Goal: Task Accomplishment & Management: Manage account settings

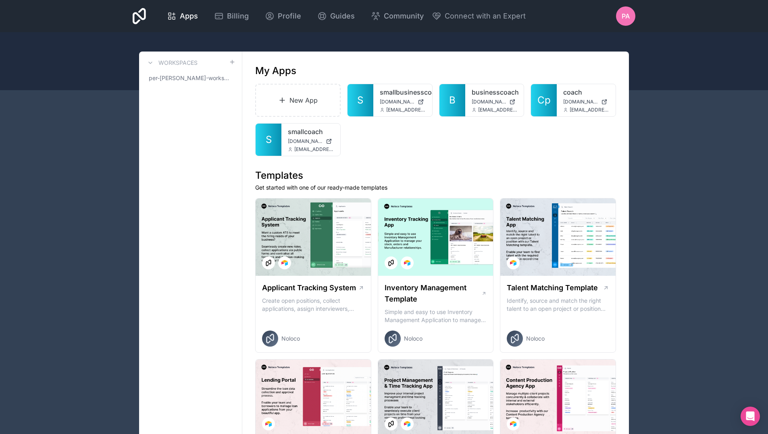
click at [624, 17] on span "PA" at bounding box center [625, 16] width 8 height 10
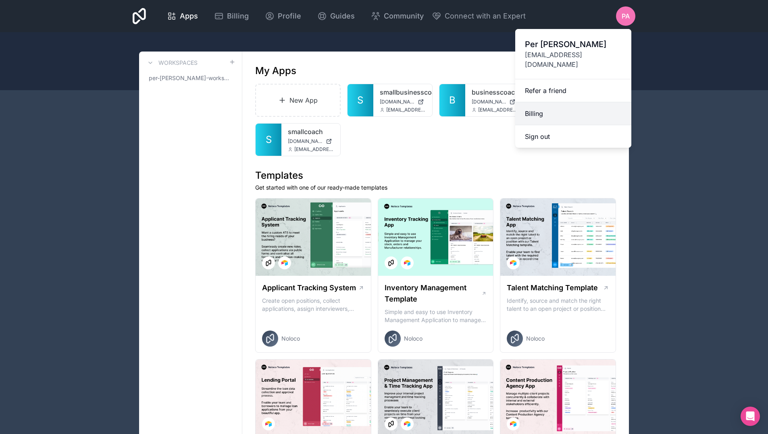
click at [559, 102] on link "Billing" at bounding box center [573, 113] width 116 height 23
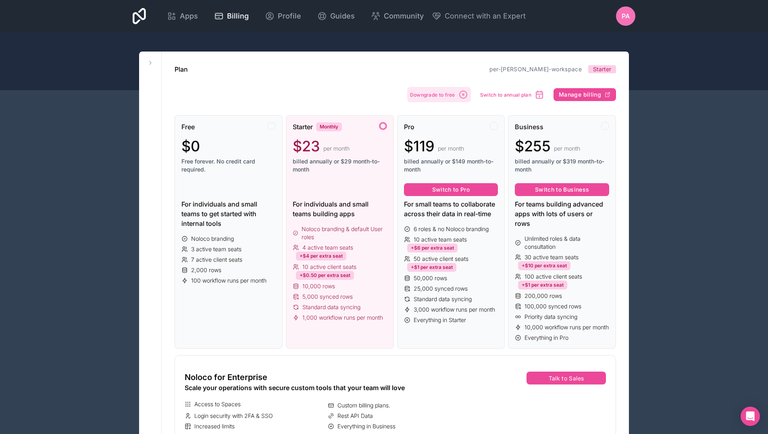
click at [440, 92] on span "Downgrade to free" at bounding box center [432, 95] width 45 height 6
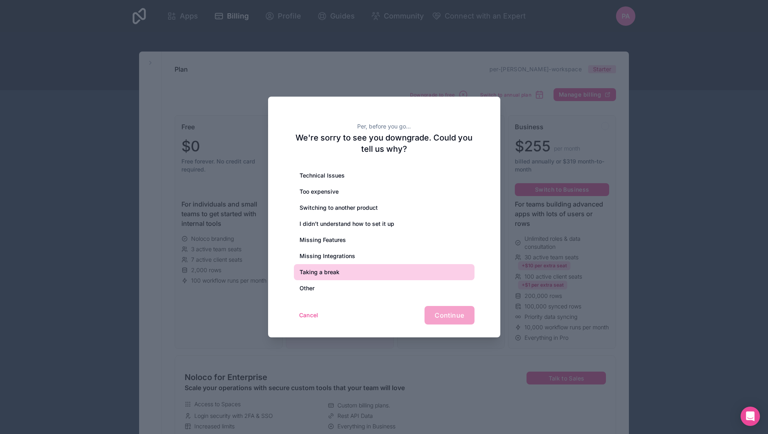
click at [322, 269] on div "Taking a break" at bounding box center [384, 272] width 181 height 16
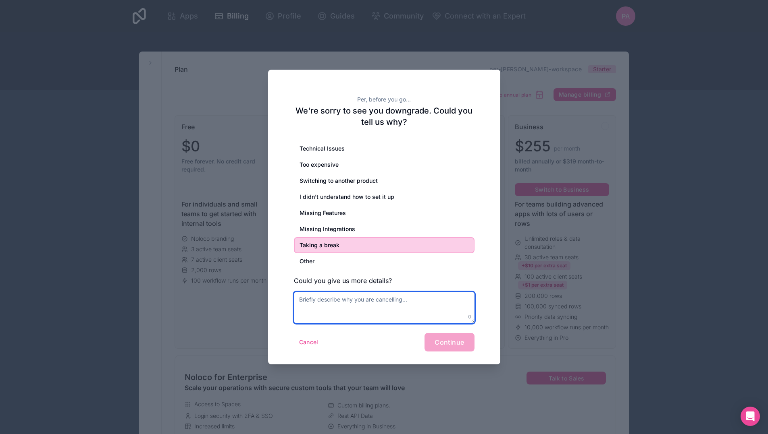
click at [311, 305] on textarea at bounding box center [384, 307] width 181 height 31
type textarea "Taking a break from working on this project"
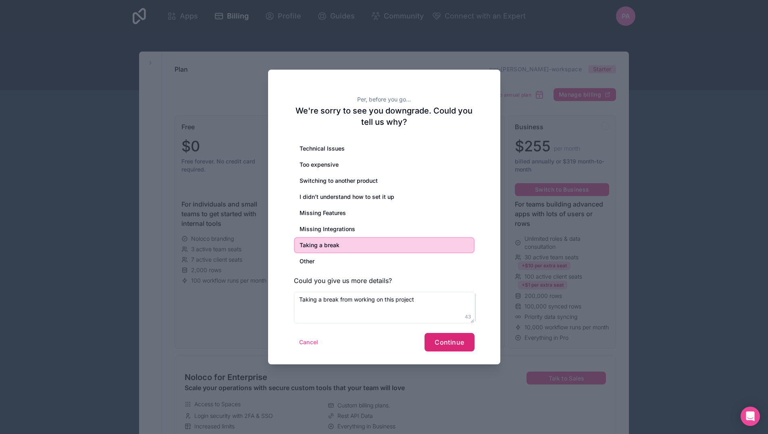
click at [438, 349] on button "Continue" at bounding box center [449, 342] width 50 height 19
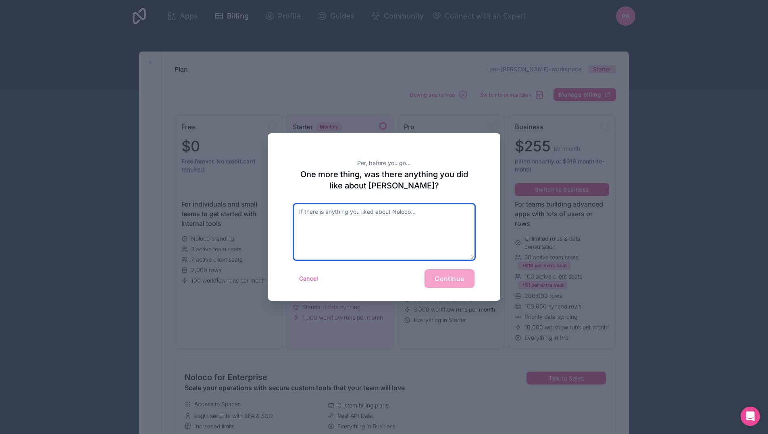
click at [380, 226] on textarea at bounding box center [384, 232] width 181 height 56
type textarea "Very good customer service"
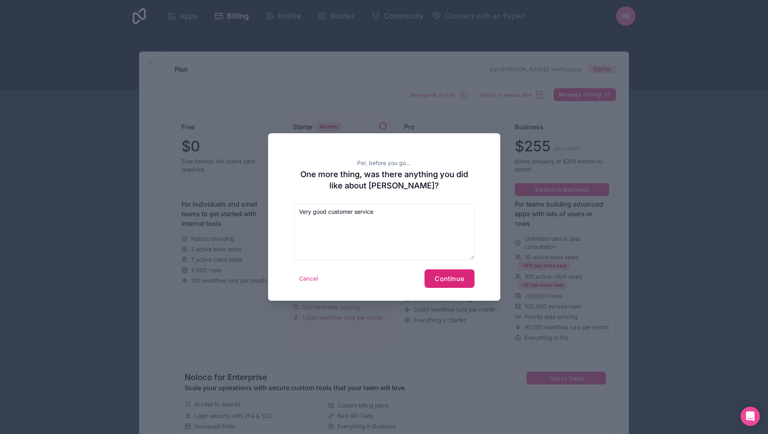
click at [459, 273] on button "Continue" at bounding box center [449, 279] width 50 height 19
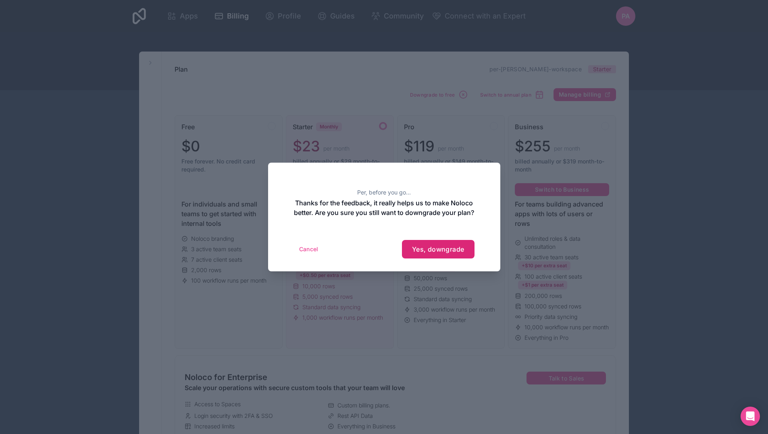
click at [451, 259] on button "Yes, downgrade" at bounding box center [438, 249] width 73 height 19
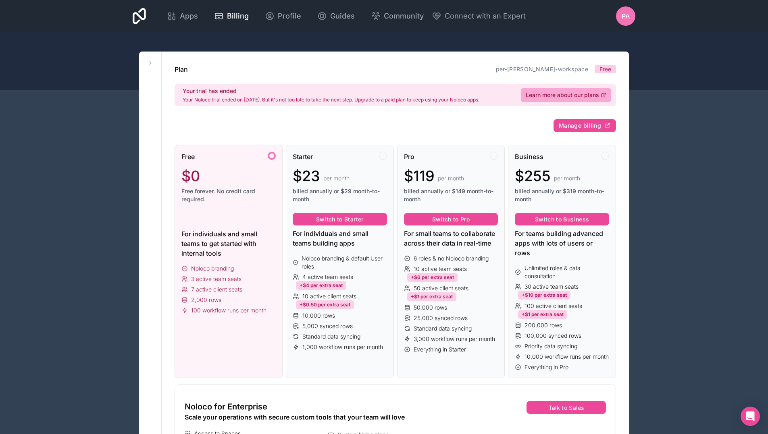
click at [272, 157] on div at bounding box center [272, 156] width 8 height 8
